Goal: Navigation & Orientation: Find specific page/section

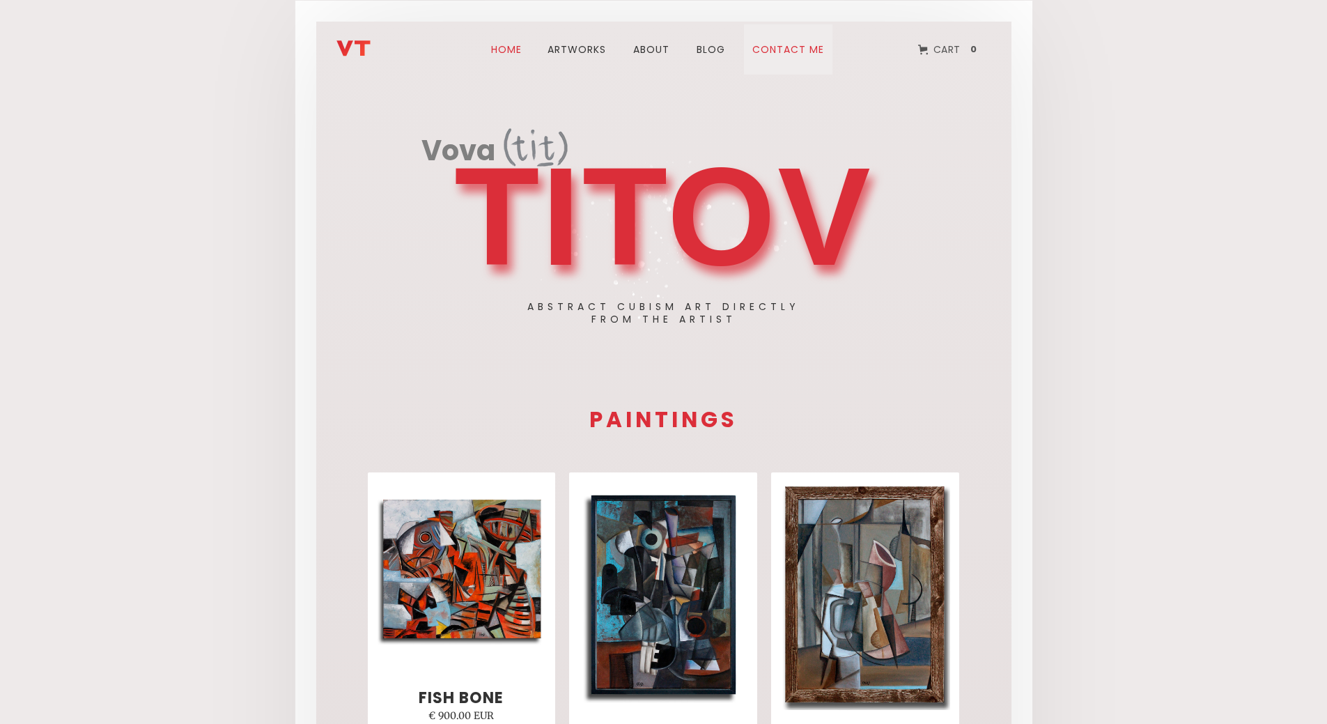
click at [786, 54] on link "Contact me" at bounding box center [788, 49] width 88 height 50
click at [570, 49] on link "ARTWORks" at bounding box center [576, 49] width 75 height 50
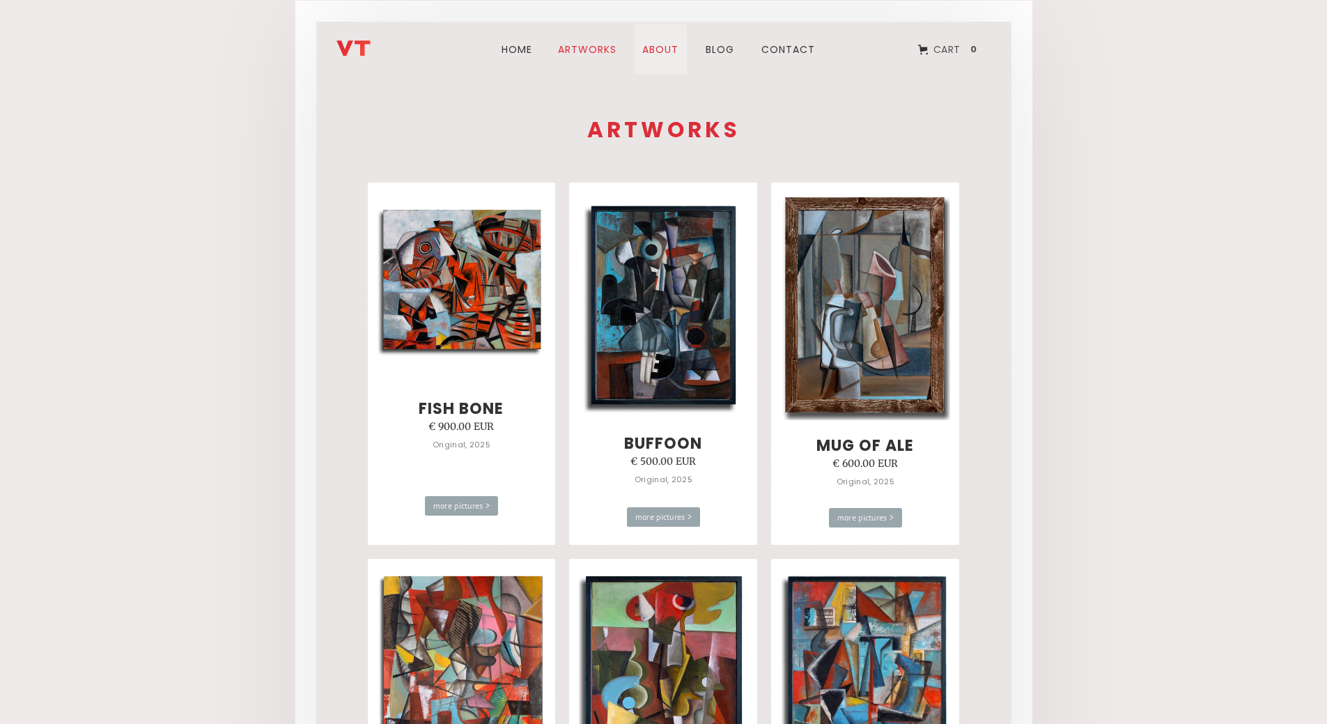
click at [658, 52] on link "about" at bounding box center [660, 49] width 53 height 50
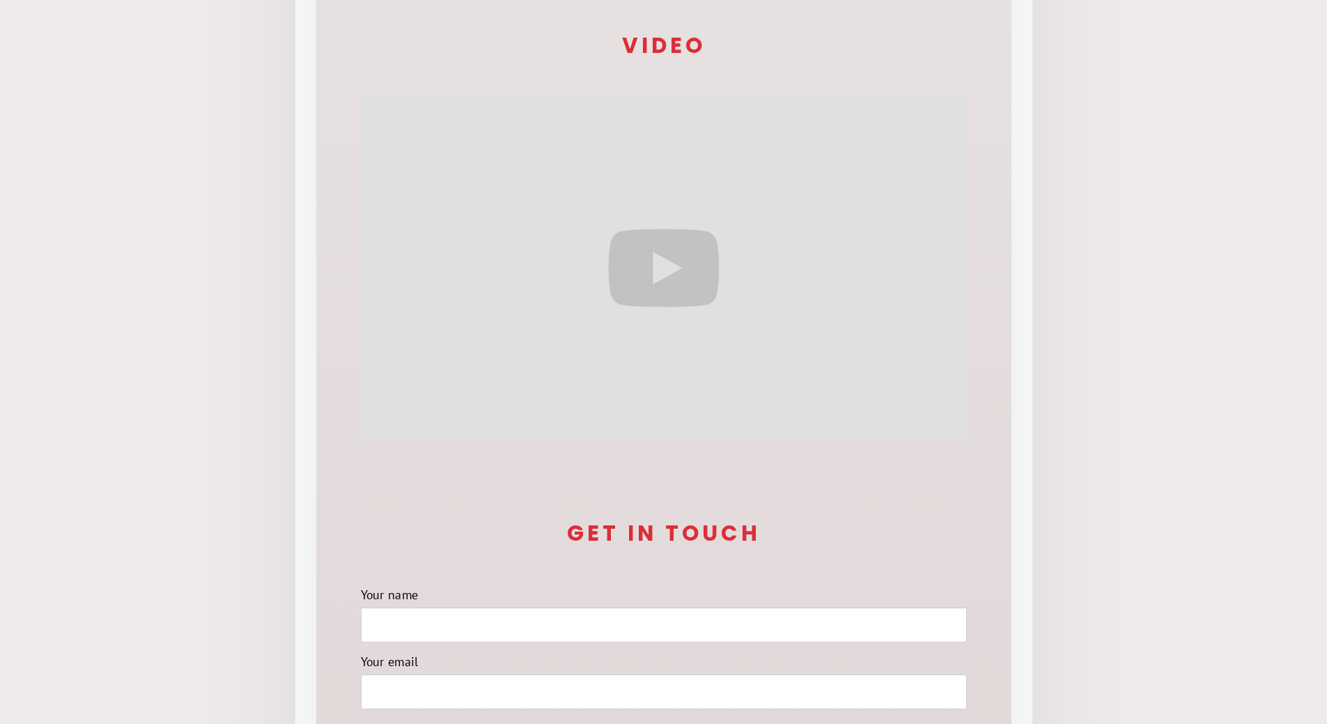
scroll to position [23, 0]
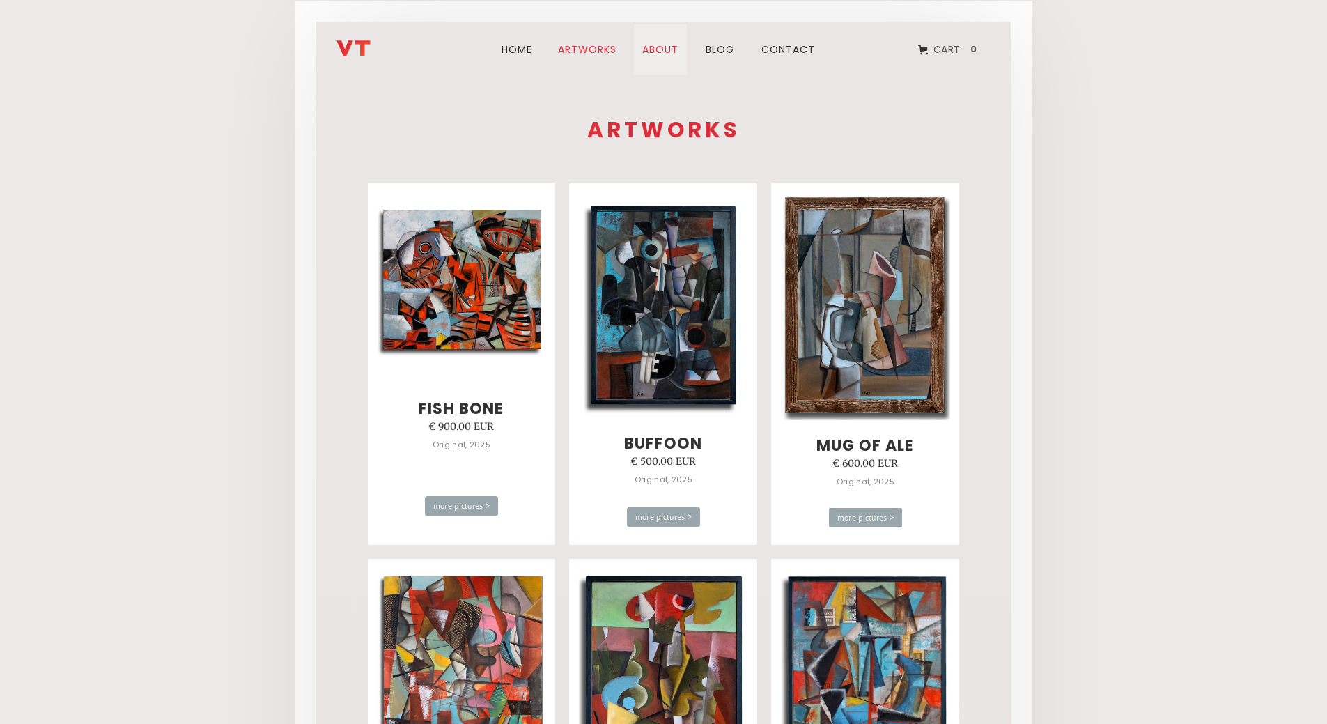
click at [662, 49] on link "about" at bounding box center [660, 49] width 53 height 50
